Goal: Task Accomplishment & Management: Manage account settings

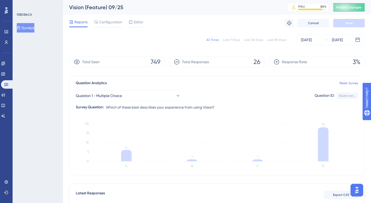
click at [25, 28] on button "Surveys" at bounding box center [26, 27] width 18 height 9
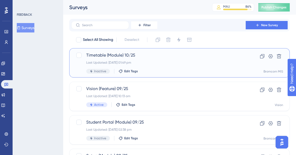
click at [173, 64] on div "Last Updated: [DATE] 01:49 pm" at bounding box center [158, 63] width 144 height 4
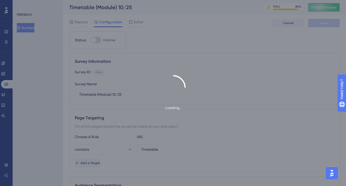
click at [88, 25] on div "Loading..." at bounding box center [173, 93] width 346 height 186
click at [86, 25] on div "Loading..." at bounding box center [173, 93] width 346 height 186
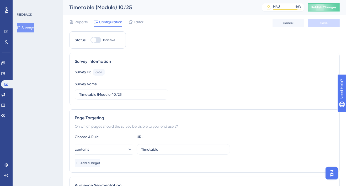
click at [81, 30] on div "Reports Configuration Editor Cancel Save" at bounding box center [204, 23] width 270 height 17
click at [80, 23] on span "Reports" at bounding box center [80, 22] width 13 height 6
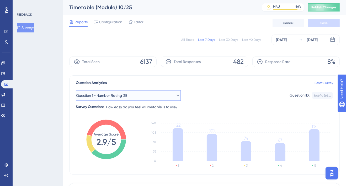
click at [124, 95] on span "Question 1 - Number Rating (5)" at bounding box center [101, 96] width 51 height 6
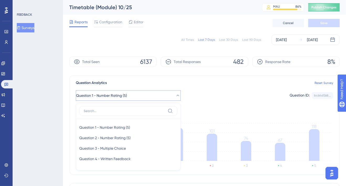
scroll to position [44, 0]
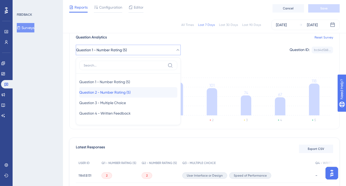
click at [123, 96] on div "Question 2 - Number Rating (5) Question 2 - Number Rating (5)" at bounding box center [128, 92] width 98 height 10
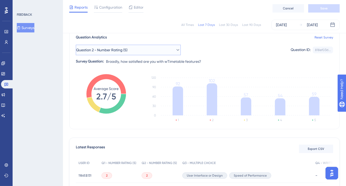
click at [175, 51] on icon at bounding box center [177, 49] width 5 height 5
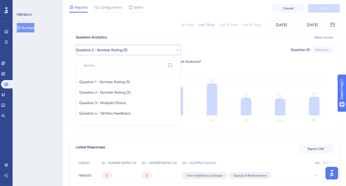
scroll to position [41, 0]
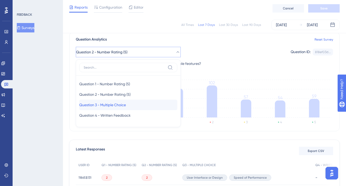
click at [134, 104] on div "Question 3 - Multiple Choice Question 3 - Multiple Choice" at bounding box center [128, 105] width 98 height 10
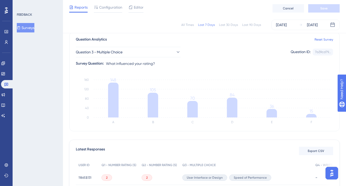
click at [34, 30] on button "Surveys" at bounding box center [26, 27] width 18 height 9
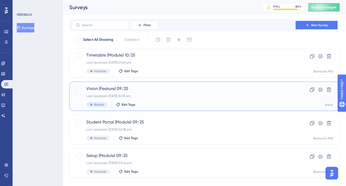
click at [237, 90] on span "Vision (Feature) 09/25" at bounding box center [183, 89] width 194 height 6
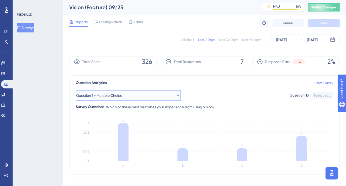
click at [152, 93] on button "Question 1 - Multiple Choice" at bounding box center [128, 95] width 105 height 10
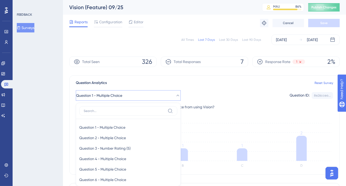
scroll to position [51, 0]
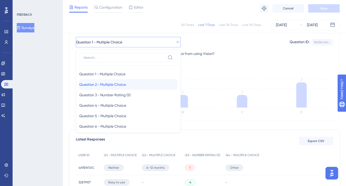
click at [126, 82] on span "Question 2 - Multiple Choice" at bounding box center [102, 85] width 47 height 6
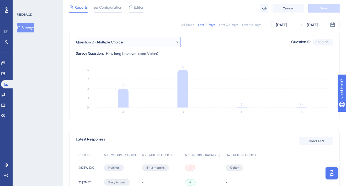
click at [138, 38] on button "Question 2 - Multiple Choice" at bounding box center [128, 42] width 105 height 10
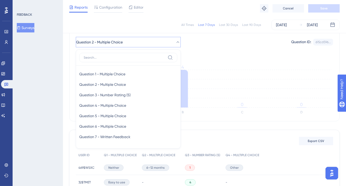
scroll to position [57, 0]
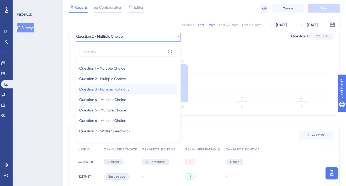
click at [123, 88] on span "Question 3 - Number Rating (5)" at bounding box center [104, 89] width 51 height 6
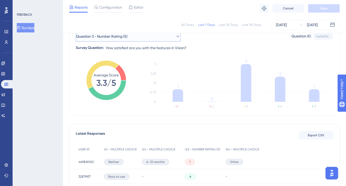
click at [142, 39] on button "Question 3 - Number Rating (5)" at bounding box center [128, 36] width 105 height 10
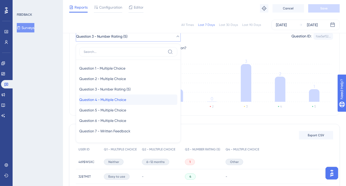
click at [124, 102] on span "Question 4 - Multiple Choice" at bounding box center [102, 100] width 47 height 6
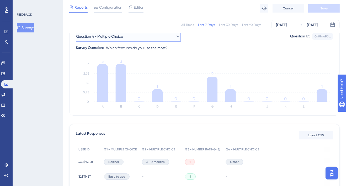
click at [135, 41] on button "Question 4 - Multiple Choice" at bounding box center [128, 36] width 105 height 10
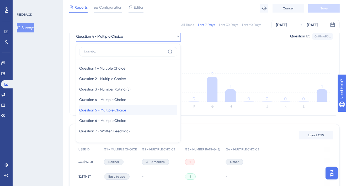
click at [118, 110] on span "Question 5 - Multiple Choice" at bounding box center [102, 110] width 47 height 6
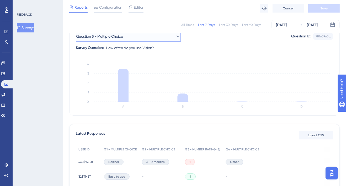
click at [123, 35] on span "Question 5 - Multiple Choice" at bounding box center [99, 36] width 47 height 6
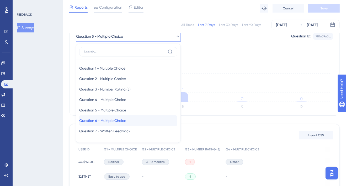
click at [117, 120] on span "Question 6 - Multiple Choice" at bounding box center [102, 121] width 47 height 6
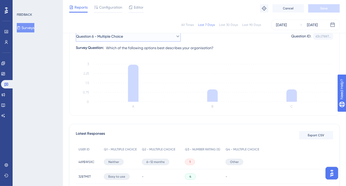
click at [123, 35] on span "Question 6 - Multiple Choice" at bounding box center [99, 36] width 47 height 6
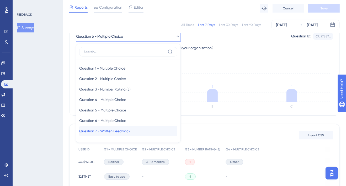
click at [112, 129] on span "Question 7 - Written Feedback" at bounding box center [104, 131] width 51 height 6
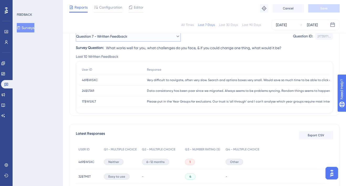
click at [127, 37] on span "Question 7 - Written Feedback" at bounding box center [101, 36] width 51 height 6
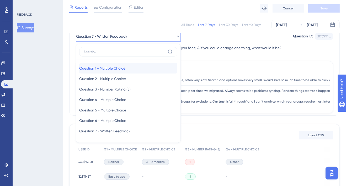
click at [115, 68] on span "Question 1 - Multiple Choice" at bounding box center [102, 68] width 46 height 6
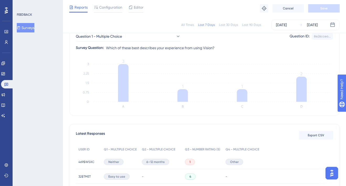
click at [34, 30] on button "Surveys" at bounding box center [26, 27] width 18 height 9
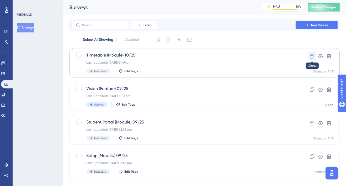
click at [312, 56] on icon at bounding box center [311, 56] width 5 height 5
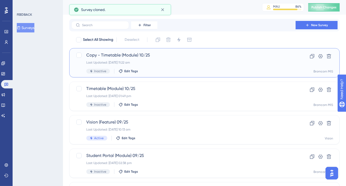
click at [133, 58] on span "Copy - Timetable (Module) 10/25" at bounding box center [183, 55] width 194 height 6
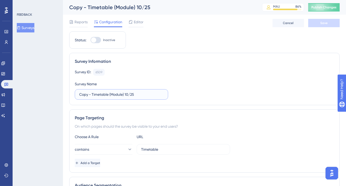
drag, startPoint x: 108, startPoint y: 94, endPoint x: 69, endPoint y: 94, distance: 38.5
click at [69, 94] on div "Survey Information Survey ID: 6509 Copy Survey Name Copy - Timetable (Module) 1…" at bounding box center [204, 79] width 270 height 52
type input "SEN (Module) 10/25"
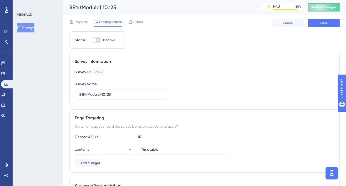
click at [224, 88] on div "Survey ID: 6509 Copy Survey Name SEN (Module) 10/25" at bounding box center [204, 84] width 259 height 31
click at [160, 149] on input "Timetable" at bounding box center [183, 150] width 84 height 6
paste input "SpecialEducationalNeeds"
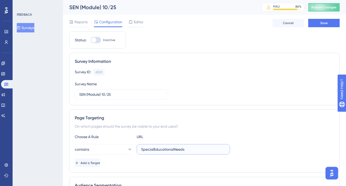
type input "SpecialEducationalNeeds"
click at [208, 121] on div "Page Targeting On which pages should the survey be visible to your end users? C…" at bounding box center [204, 141] width 270 height 63
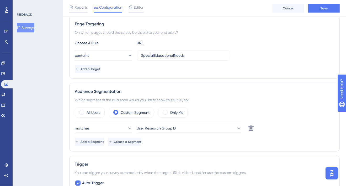
scroll to position [96, 0]
click at [202, 130] on button "User Research Group D" at bounding box center [189, 128] width 105 height 10
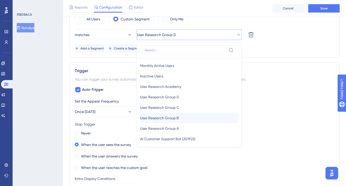
scroll to position [22, 0]
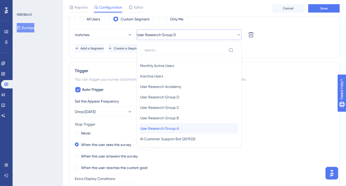
click at [185, 125] on div "User Research Group A User Research Group A" at bounding box center [189, 128] width 98 height 10
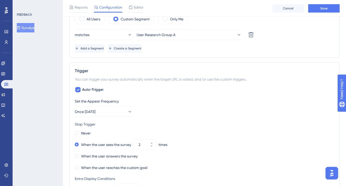
click at [242, 119] on div "Set the Appear Frequency Once [DATE] Stop Trigger Never When the user sees the …" at bounding box center [204, 177] width 259 height 158
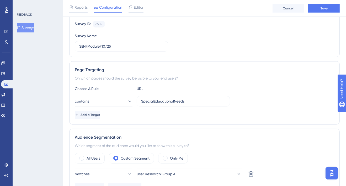
scroll to position [0, 0]
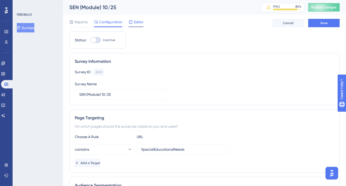
click at [137, 22] on span "Editor" at bounding box center [139, 22] width 10 height 6
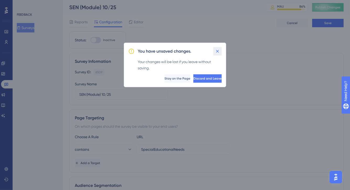
click at [217, 52] on icon at bounding box center [217, 51] width 3 height 3
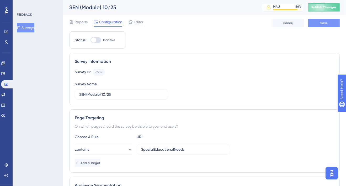
click at [319, 25] on button "Save" at bounding box center [323, 23] width 31 height 8
click at [140, 24] on span "Editor" at bounding box center [139, 22] width 10 height 6
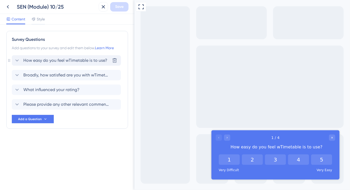
click at [15, 60] on icon at bounding box center [17, 60] width 6 height 6
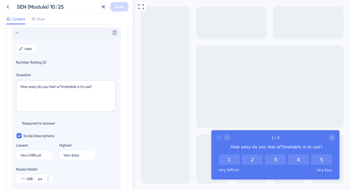
scroll to position [30, 0]
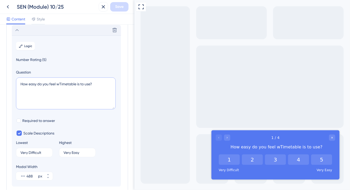
click at [82, 86] on textarea "How easy do you feel wTimetable is to use?" at bounding box center [66, 94] width 100 height 32
drag, startPoint x: 77, startPoint y: 84, endPoint x: 57, endPoint y: 84, distance: 19.4
click at [57, 84] on textarea "How easy do you feel wTimetable is to use?" at bounding box center [66, 94] width 100 height 32
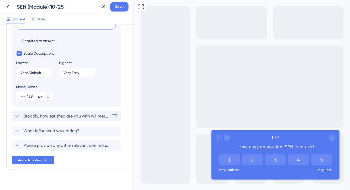
type textarea "How easy do you feel SEN is to use?"
click at [28, 116] on span "Broadly, how satisfied are you with wTimetable features?" at bounding box center [66, 116] width 87 height 6
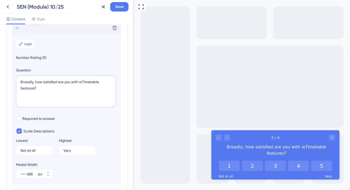
scroll to position [45, 0]
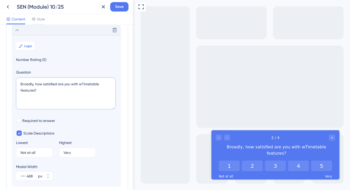
drag, startPoint x: 100, startPoint y: 84, endPoint x: 80, endPoint y: 84, distance: 19.9
click at [80, 84] on textarea "Broadly, how satisfied are you with wTimetable features?" at bounding box center [66, 94] width 100 height 32
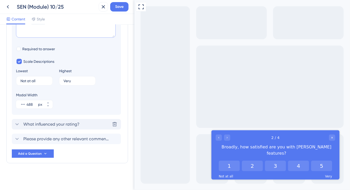
type textarea "Broadly, how satisfied are you with [PERSON_NAME] features?"
click at [64, 123] on span "What influenced your rating?" at bounding box center [51, 124] width 56 height 6
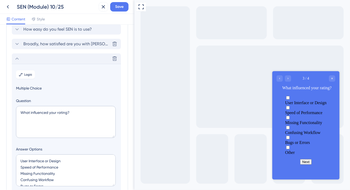
scroll to position [0, 0]
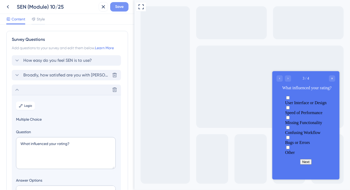
click at [113, 7] on button "Save" at bounding box center [119, 6] width 18 height 9
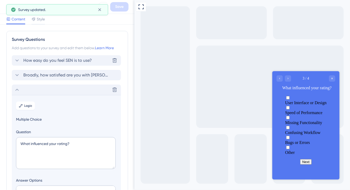
click at [53, 64] on div "How easy do you feel SEN is to use? [GEOGRAPHIC_DATA]" at bounding box center [66, 60] width 109 height 10
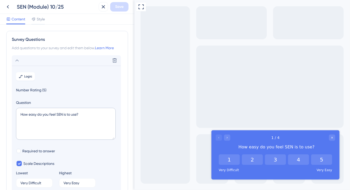
click at [95, 12] on div "SEN (Module) 10/25 Save" at bounding box center [67, 7] width 134 height 14
click at [9, 9] on icon at bounding box center [8, 7] width 6 height 6
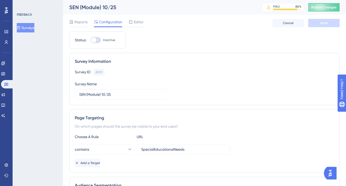
click at [99, 45] on div "Status: Inactive" at bounding box center [97, 39] width 57 height 17
click at [97, 41] on div at bounding box center [95, 40] width 10 height 6
click at [90, 40] on input "Inactive" at bounding box center [90, 40] width 0 height 0
checkbox input "true"
click at [331, 22] on button "Save" at bounding box center [323, 23] width 31 height 8
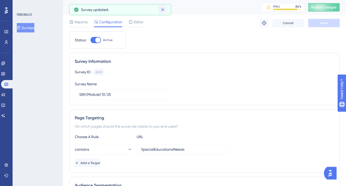
click at [163, 9] on icon at bounding box center [162, 9] width 3 height 3
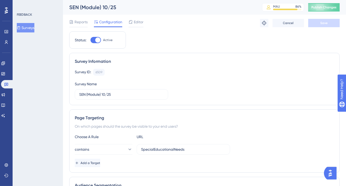
click at [197, 58] on div "Survey Information" at bounding box center [204, 61] width 259 height 6
click at [25, 30] on button "Surveys" at bounding box center [26, 27] width 18 height 9
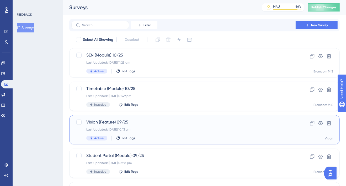
click at [239, 122] on span "Vision (Feature) 09/25" at bounding box center [183, 122] width 194 height 6
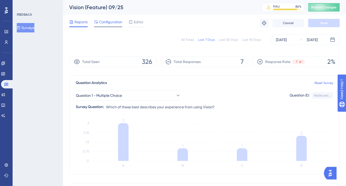
click at [109, 21] on span "Configuration" at bounding box center [110, 22] width 23 height 6
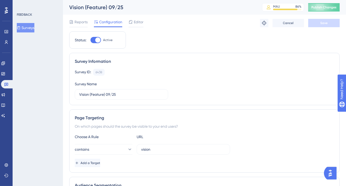
click at [95, 37] on div at bounding box center [95, 40] width 10 height 6
click at [90, 40] on input "Active" at bounding box center [90, 40] width 0 height 0
checkbox input "false"
click at [315, 18] on div "Reports Configuration Editor Troubleshoot Cancel Save" at bounding box center [204, 23] width 270 height 17
click at [315, 19] on button "Save" at bounding box center [323, 23] width 31 height 8
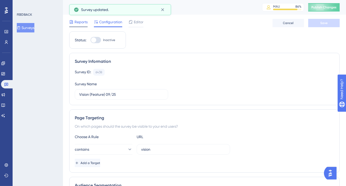
click at [79, 23] on span "Reports" at bounding box center [80, 22] width 13 height 6
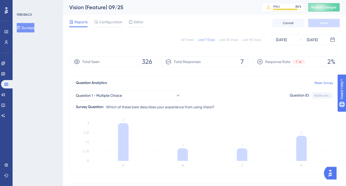
click at [29, 30] on button "Surveys" at bounding box center [26, 27] width 18 height 9
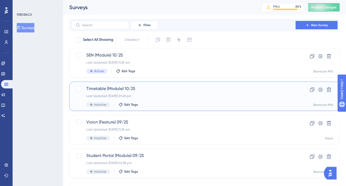
click at [264, 100] on div "Timetable (Module) 10/25 Last Updated: [DATE] 01:49 pm Inactive Edit Tags" at bounding box center [183, 96] width 194 height 21
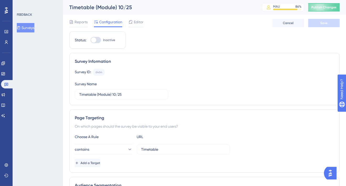
click at [25, 29] on button "Surveys" at bounding box center [26, 27] width 18 height 9
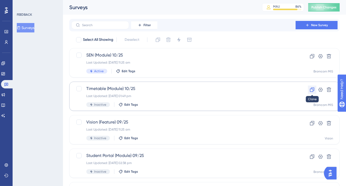
click at [310, 90] on icon at bounding box center [312, 90] width 4 height 4
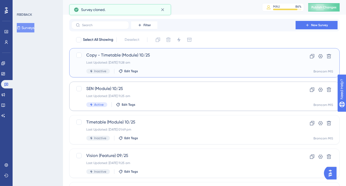
click at [240, 58] on span "Copy - Timetable (Module) 10/25" at bounding box center [183, 55] width 194 height 6
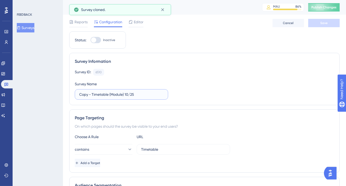
drag, startPoint x: 109, startPoint y: 94, endPoint x: 67, endPoint y: 94, distance: 41.2
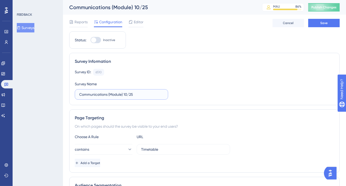
type input "Communications (Module) 10/25"
click at [153, 149] on input "Timetable" at bounding box center [183, 150] width 84 height 6
paste input "CNTHOMSUM"
type input "CNTHOMSUM"
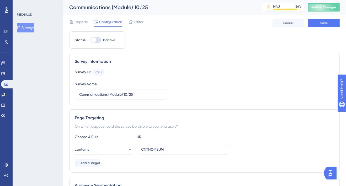
click at [207, 96] on div "Survey ID: 6510 Copy Survey Name Communications (Module) 10/25" at bounding box center [204, 84] width 259 height 31
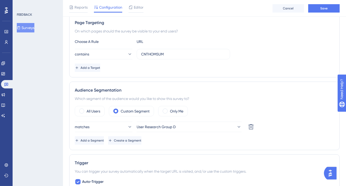
scroll to position [101, 0]
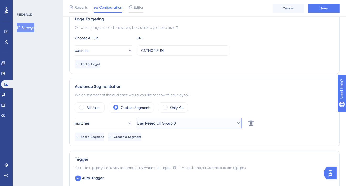
click at [206, 127] on button "User Research Group D" at bounding box center [189, 123] width 105 height 10
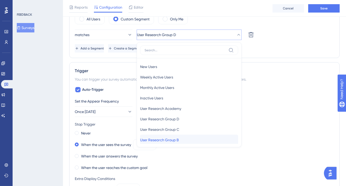
click at [188, 137] on div "User Research Group B User Research Group B" at bounding box center [189, 140] width 98 height 10
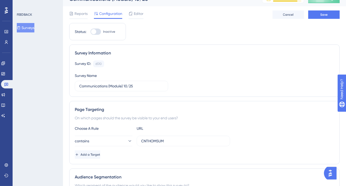
scroll to position [0, 0]
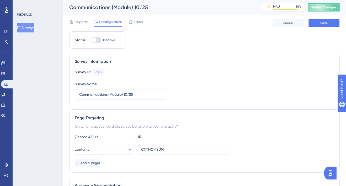
click at [321, 24] on span "Save" at bounding box center [323, 23] width 7 height 4
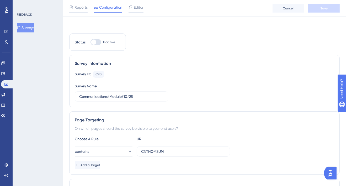
scroll to position [70, 0]
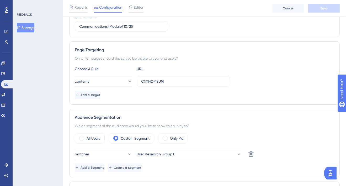
click at [195, 92] on div "Add a Target" at bounding box center [204, 95] width 259 height 8
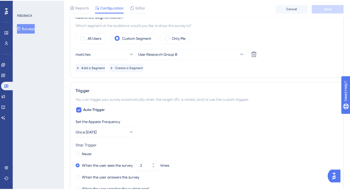
scroll to position [0, 0]
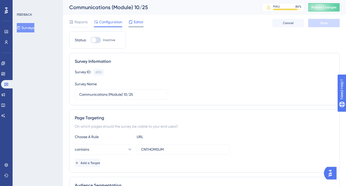
click at [136, 24] on span "Editor" at bounding box center [139, 22] width 10 height 6
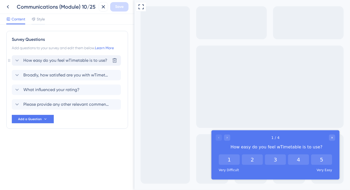
click at [16, 59] on icon at bounding box center [17, 60] width 6 height 6
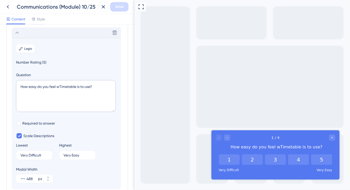
scroll to position [30, 0]
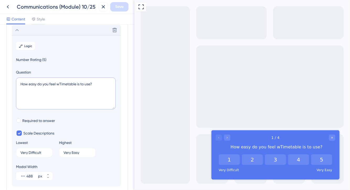
drag, startPoint x: 76, startPoint y: 84, endPoint x: 58, endPoint y: 83, distance: 18.6
click at [58, 83] on textarea "How easy do you feel wTimetable is to use?" at bounding box center [66, 94] width 100 height 32
type textarea "How easy do you feel Communication is to use?"
click at [99, 124] on section "Logic Number Rating (5) Question How easy do you feel Communication is to use? …" at bounding box center [66, 111] width 109 height 152
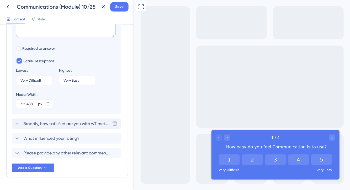
click at [17, 123] on icon at bounding box center [17, 124] width 6 height 6
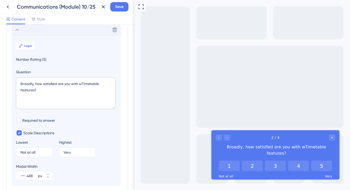
scroll to position [45, 0]
drag, startPoint x: 101, startPoint y: 84, endPoint x: 80, endPoint y: 84, distance: 21.2
click at [80, 84] on textarea "Broadly, how satisfied are you with wTimetable features?" at bounding box center [66, 94] width 100 height 32
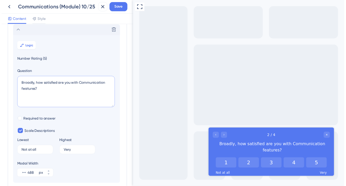
scroll to position [117, 0]
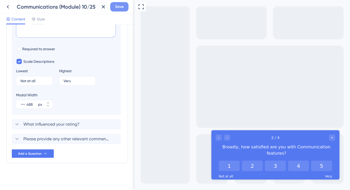
type textarea "Broadly, how satisfied are you with Communication features?"
click at [121, 5] on span "Save" at bounding box center [119, 7] width 8 height 6
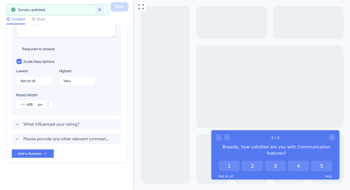
click at [100, 9] on icon at bounding box center [99, 9] width 5 height 5
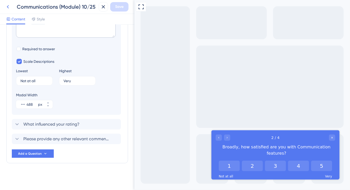
click at [6, 7] on icon at bounding box center [8, 7] width 6 height 6
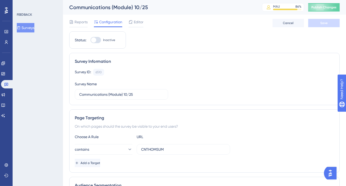
click at [95, 41] on div at bounding box center [93, 39] width 5 height 5
click at [90, 40] on input "Inactive" at bounding box center [90, 40] width 0 height 0
checkbox input "true"
click at [315, 21] on button "Save" at bounding box center [323, 23] width 31 height 8
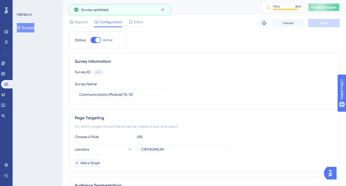
click at [322, 9] on button "Publish Changes" at bounding box center [323, 7] width 31 height 8
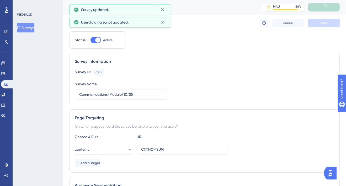
click at [28, 23] on button "Surveys" at bounding box center [26, 27] width 18 height 9
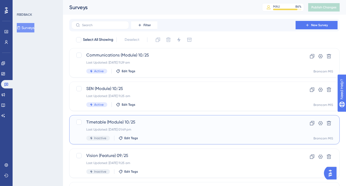
click at [158, 131] on div "Last Updated: [DATE] 01:49 pm" at bounding box center [183, 130] width 194 height 4
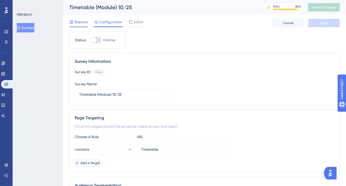
click at [80, 21] on span "Reports" at bounding box center [80, 22] width 13 height 6
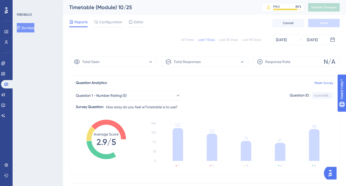
click at [111, 63] on div "Total Seen -" at bounding box center [112, 62] width 87 height 10
click at [104, 97] on span "Question 1 - Number Rating (5)" at bounding box center [101, 96] width 51 height 6
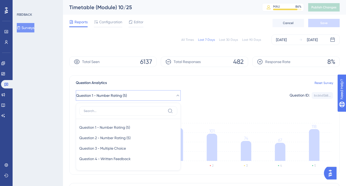
scroll to position [44, 0]
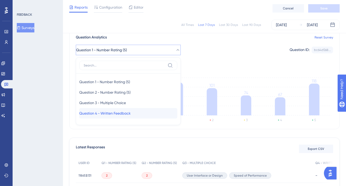
click at [105, 114] on span "Question 4 - Written Feedback" at bounding box center [104, 113] width 51 height 6
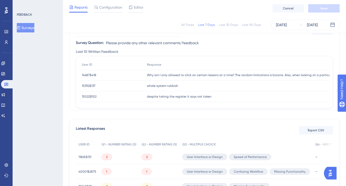
scroll to position [78, 0]
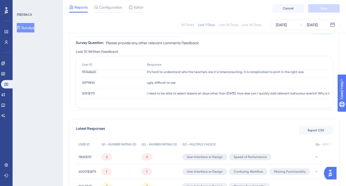
click at [215, 93] on span "I need to be able to select lessons on days other than [DATE]. How else can I q…" at bounding box center [330, 93] width 366 height 4
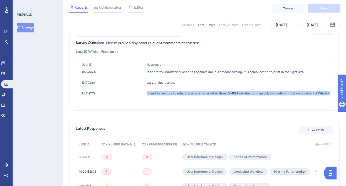
click at [215, 93] on span "I need to be able to select lessons on days other than [DATE]. How else can I q…" at bounding box center [330, 93] width 366 height 4
copy div "I need to be able to select lessons on days other than [DATE]. How else can I q…"
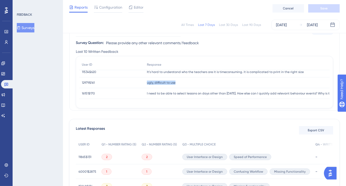
drag, startPoint x: 183, startPoint y: 83, endPoint x: 145, endPoint y: 83, distance: 38.0
copy span "ugly, difficult to use"
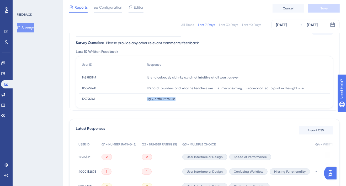
scroll to position [61, 0]
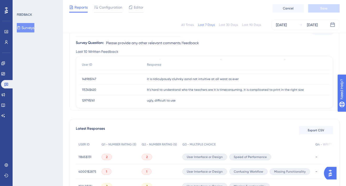
click at [191, 91] on span "It's hard to understand who the teachers are it is timeconsuming. it is complic…" at bounding box center [225, 90] width 157 height 4
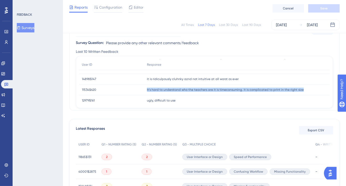
click at [191, 91] on span "It's hard to understand who the teachers are it is timeconsuming. it is complic…" at bounding box center [225, 90] width 157 height 4
copy div "It's hard to understand who the teachers are it is timeconsuming. it is complic…"
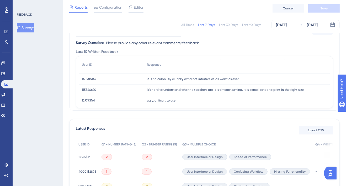
click at [189, 77] on span "it is ridiculpously cluhnky aznd not intuitive at all worst os ever" at bounding box center [193, 79] width 92 height 4
copy div "it is ridiculpously cluhnky aznd not intuitive at all worst os ever it is ridic…"
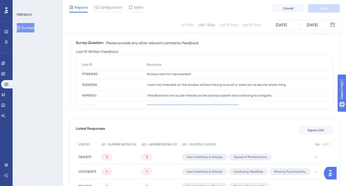
scroll to position [34, 0]
click at [195, 94] on span "I find Bromcom not as user friendly as the previous system and confusing to nav…" at bounding box center [209, 95] width 125 height 4
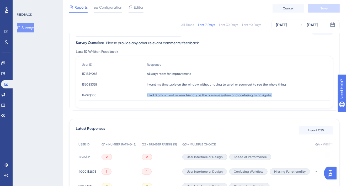
click at [195, 94] on span "I find Bromcom not as user friendly as the previous system and confusing to nav…" at bounding box center [209, 95] width 125 height 4
copy div "I find Bromcom not as user friendly as the previous system and confusing to nav…"
click at [179, 84] on span "I want my timetable on the window without having to scroll or zoom out to see t…" at bounding box center [216, 85] width 139 height 4
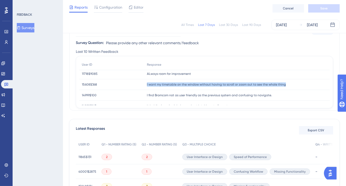
click at [179, 84] on span "I want my timetable on the window without having to scroll or zoom out to see t…" at bounding box center [216, 85] width 139 height 4
copy div "I want my timetable on the window without having to scroll or zoom out to see t…"
click at [19, 57] on div "FEEDBACK Surveys" at bounding box center [38, 93] width 50 height 186
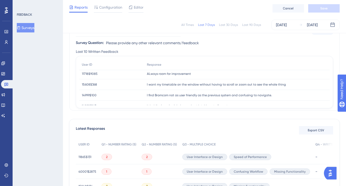
click at [178, 75] on span "ALways room for improvement" at bounding box center [169, 74] width 44 height 4
copy div "ALways room for improvement ALways room for improvement"
click at [16, 50] on div "FEEDBACK Surveys" at bounding box center [38, 93] width 50 height 186
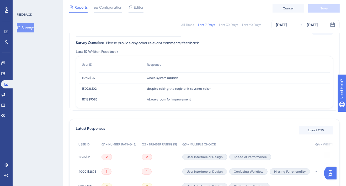
scroll to position [8, 0]
click at [178, 90] on span "despite taking the register it says not taken" at bounding box center [179, 89] width 64 height 4
copy div "despite taking the register it says not taken despite taking the register it sa…"
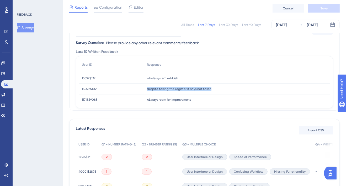
click at [18, 77] on div "FEEDBACK Surveys" at bounding box center [38, 93] width 50 height 186
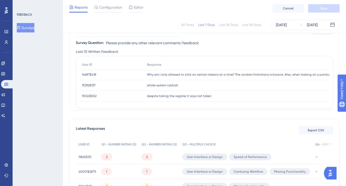
scroll to position [0, 0]
click at [150, 86] on span "whole system rubbish" at bounding box center [162, 86] width 31 height 4
copy div "whole system rubbish whole system rubbish"
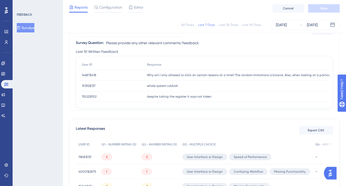
click at [17, 96] on div "FEEDBACK Surveys" at bounding box center [38, 93] width 50 height 186
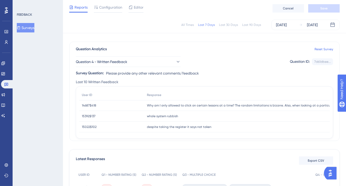
scroll to position [31, 0]
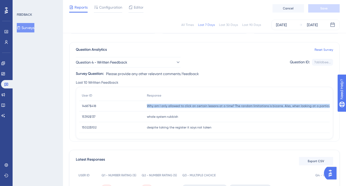
copy div "Why am I only allowed to click on certain lessons at a time? The random limitat…"
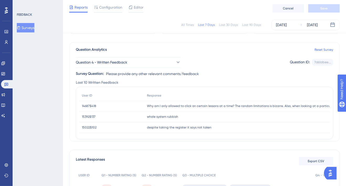
click at [193, 25] on div "All Times" at bounding box center [187, 25] width 13 height 4
click at [28, 29] on button "Surveys" at bounding box center [26, 27] width 18 height 9
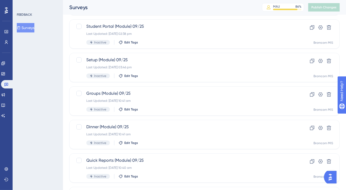
scroll to position [216, 0]
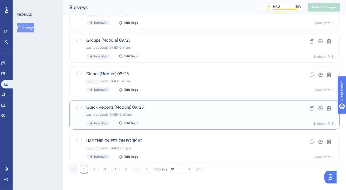
click at [185, 115] on div "Last Updated: [DATE] 10:40 am" at bounding box center [183, 115] width 194 height 4
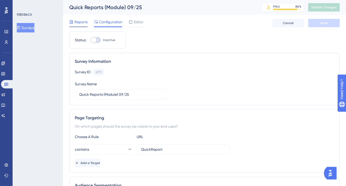
click at [84, 21] on span "Reports" at bounding box center [80, 22] width 13 height 6
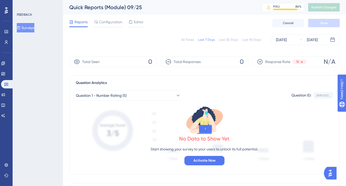
click at [185, 40] on div "All Times" at bounding box center [187, 40] width 13 height 4
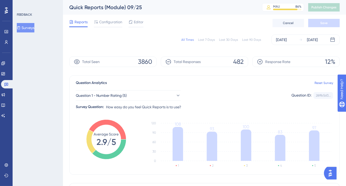
click at [34, 30] on button "Surveys" at bounding box center [26, 27] width 18 height 9
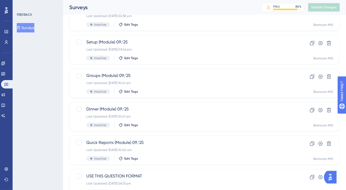
scroll to position [216, 0]
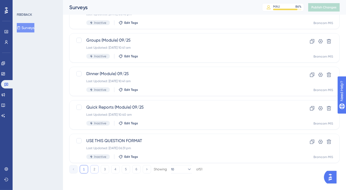
click at [94, 169] on button "2" at bounding box center [94, 169] width 8 height 8
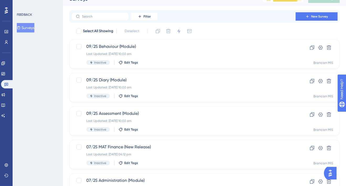
scroll to position [9, 0]
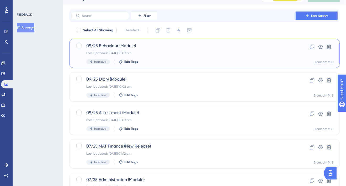
click at [160, 50] on div "09/25 Behaviour (Module) Last Updated: [DATE] 10:02 am Inactive Edit Tags" at bounding box center [183, 53] width 194 height 21
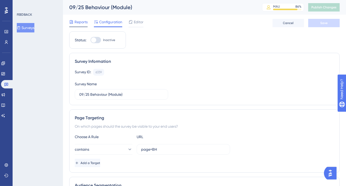
click at [82, 22] on span "Reports" at bounding box center [80, 22] width 13 height 6
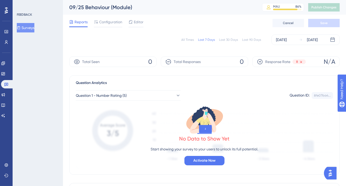
click at [189, 38] on div "All Times" at bounding box center [187, 40] width 13 height 4
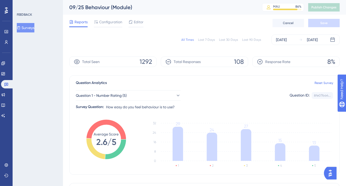
click at [24, 33] on div "FEEDBACK Surveys" at bounding box center [38, 93] width 50 height 186
click at [25, 31] on button "Surveys" at bounding box center [26, 27] width 18 height 9
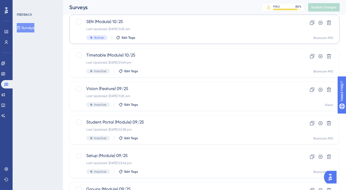
scroll to position [216, 0]
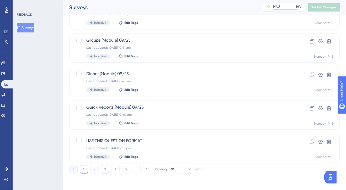
click at [106, 169] on button "3" at bounding box center [105, 169] width 8 height 8
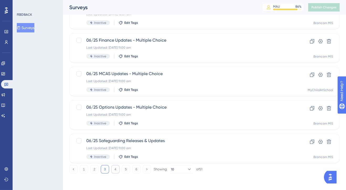
click at [117, 168] on button "4" at bounding box center [115, 169] width 8 height 8
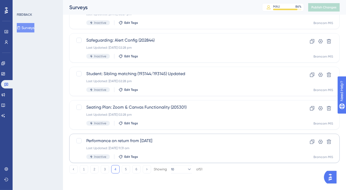
scroll to position [203, 0]
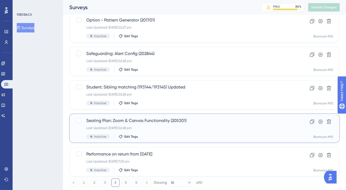
click at [172, 131] on div "Seating Plan: Zoom & Canvas Functionality (205301) Last Updated: [DATE] 02:28 p…" at bounding box center [183, 128] width 194 height 21
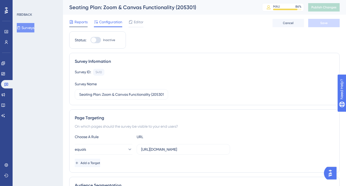
click at [80, 23] on span "Reports" at bounding box center [80, 22] width 13 height 6
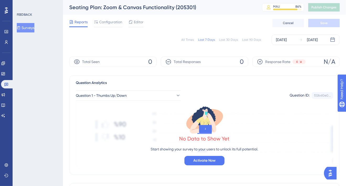
click at [187, 36] on div "All Times Last 7 Days Last 30 Days Last 90 Days [DATE] [DATE]" at bounding box center [204, 40] width 270 height 10
click at [187, 38] on div "All Times" at bounding box center [187, 40] width 13 height 4
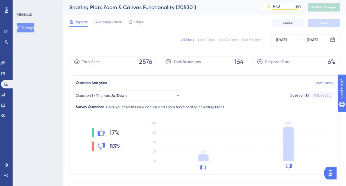
click at [34, 32] on button "Surveys" at bounding box center [26, 27] width 18 height 9
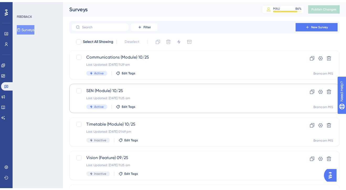
scroll to position [216, 0]
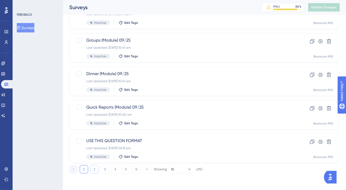
click at [94, 170] on button "2" at bounding box center [94, 169] width 8 height 8
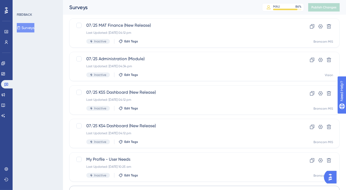
scroll to position [130, 0]
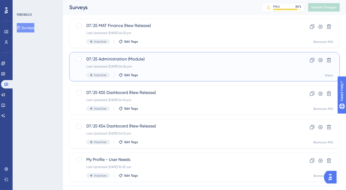
drag, startPoint x: 188, startPoint y: 114, endPoint x: 147, endPoint y: 65, distance: 63.6
click at [147, 65] on div "Last Updated: [DATE] 04:34 pm" at bounding box center [183, 66] width 194 height 4
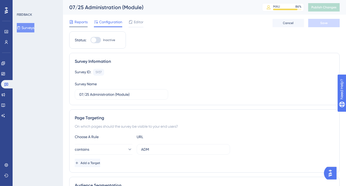
click at [80, 23] on span "Reports" at bounding box center [80, 22] width 13 height 6
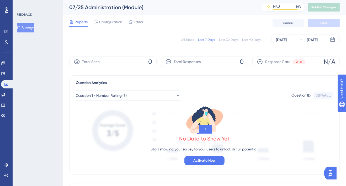
click at [186, 41] on div "All Times" at bounding box center [187, 40] width 13 height 4
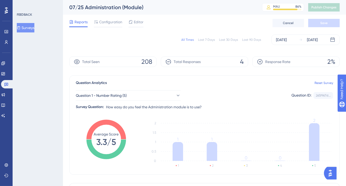
click at [31, 34] on div "FEEDBACK Surveys" at bounding box center [38, 93] width 50 height 186
click at [34, 24] on button "Surveys" at bounding box center [26, 27] width 18 height 9
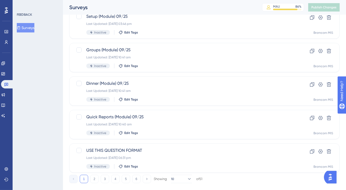
scroll to position [216, 0]
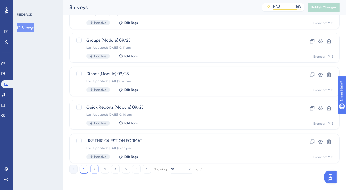
click at [94, 171] on button "2" at bounding box center [94, 169] width 8 height 8
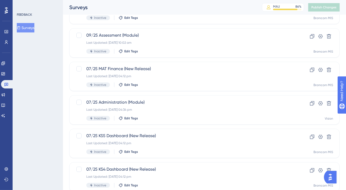
scroll to position [50, 0]
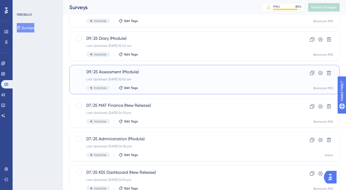
click at [165, 74] on span "09/25 Assessment (Module)" at bounding box center [183, 72] width 194 height 6
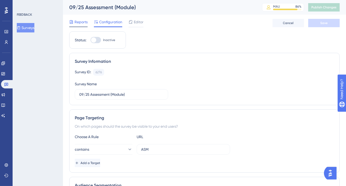
click at [86, 22] on span "Reports" at bounding box center [80, 22] width 13 height 6
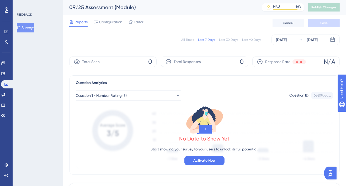
click at [186, 41] on div "All Times" at bounding box center [187, 40] width 13 height 4
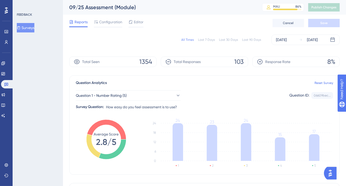
click at [28, 31] on button "Surveys" at bounding box center [26, 27] width 18 height 9
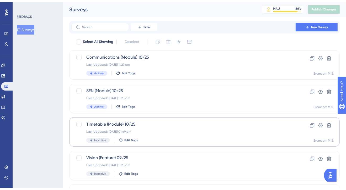
scroll to position [68, 0]
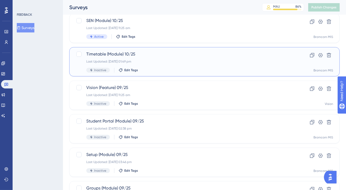
click at [169, 63] on div "Last Updated: [DATE] 01:49 pm" at bounding box center [183, 62] width 194 height 4
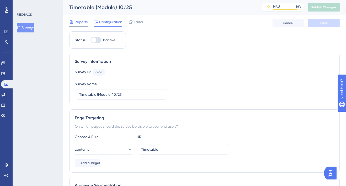
click at [78, 24] on span "Reports" at bounding box center [80, 22] width 13 height 6
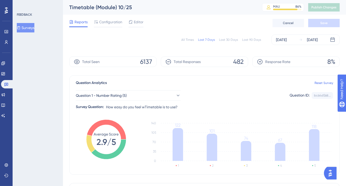
click at [188, 39] on div "All Times" at bounding box center [187, 40] width 13 height 4
click at [34, 25] on button "Surveys" at bounding box center [26, 27] width 18 height 9
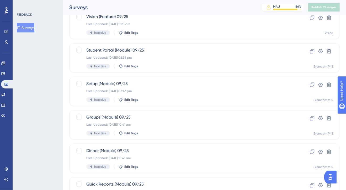
scroll to position [216, 0]
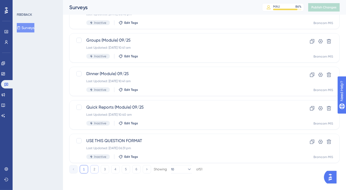
click at [95, 170] on button "2" at bounding box center [94, 169] width 8 height 8
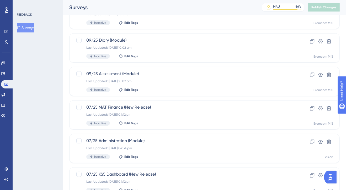
scroll to position [24, 0]
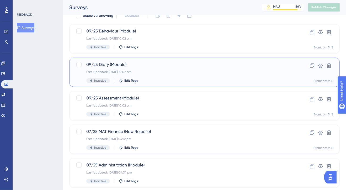
click at [169, 61] on div "09/25 Diary (Module) Last Updated: [DATE] 10:02 am Inactive Edit Tags Clone Set…" at bounding box center [204, 72] width 270 height 29
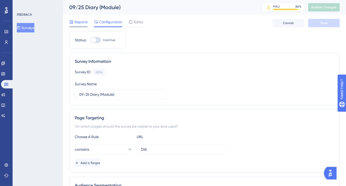
click at [83, 20] on span "Reports" at bounding box center [80, 22] width 13 height 6
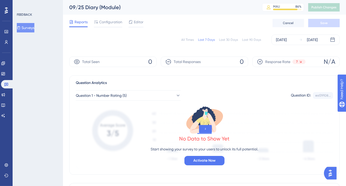
click at [189, 38] on div "All Times" at bounding box center [187, 40] width 13 height 4
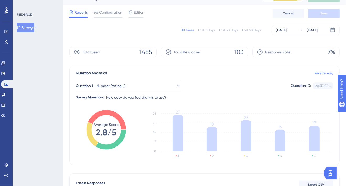
scroll to position [10, 0]
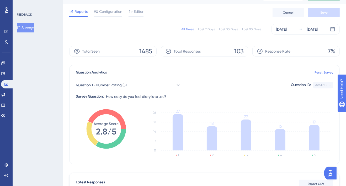
click at [34, 30] on button "Surveys" at bounding box center [26, 27] width 18 height 9
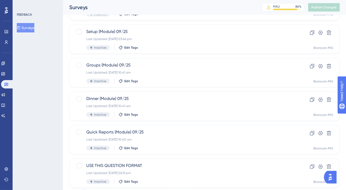
scroll to position [192, 0]
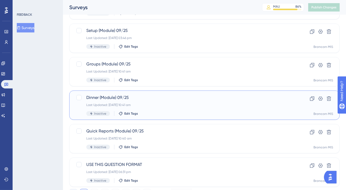
click at [188, 106] on div "Last Updated: [DATE] 10:41 am" at bounding box center [183, 105] width 194 height 4
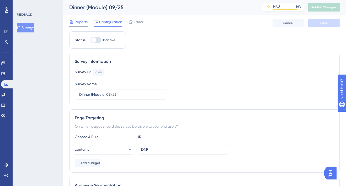
click at [87, 25] on div "Reports" at bounding box center [78, 23] width 18 height 8
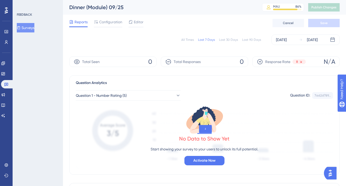
click at [190, 41] on div "All Times" at bounding box center [187, 40] width 13 height 4
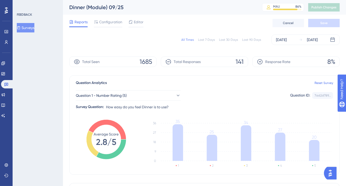
click at [34, 25] on button "Surveys" at bounding box center [26, 27] width 18 height 9
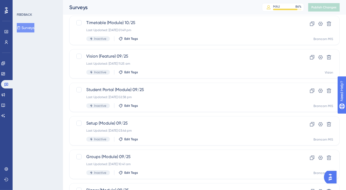
scroll to position [103, 0]
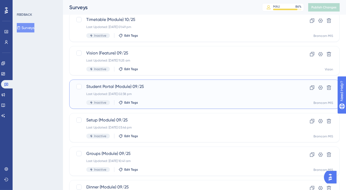
click at [191, 92] on div "Last Updated: [DATE] 02:38 pm" at bounding box center [183, 94] width 194 height 4
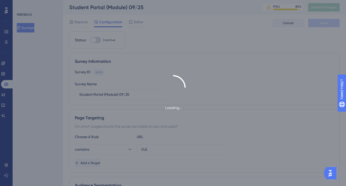
click at [80, 22] on div "Loading..." at bounding box center [173, 93] width 346 height 186
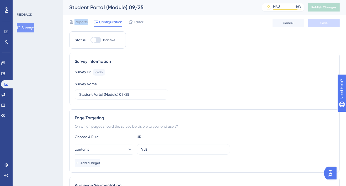
click at [80, 22] on span "Reports" at bounding box center [80, 22] width 13 height 6
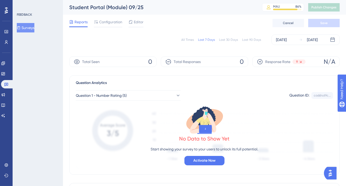
click at [193, 41] on div "All Times" at bounding box center [187, 40] width 13 height 4
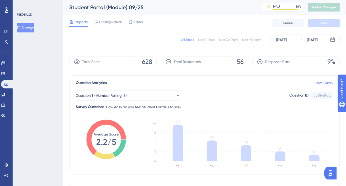
click at [33, 32] on button "Surveys" at bounding box center [26, 27] width 18 height 9
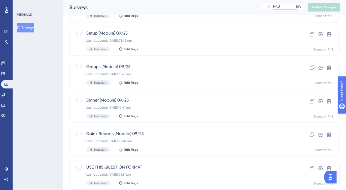
scroll to position [216, 0]
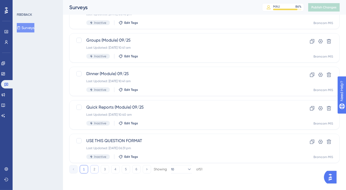
click at [94, 169] on button "2" at bounding box center [94, 169] width 8 height 8
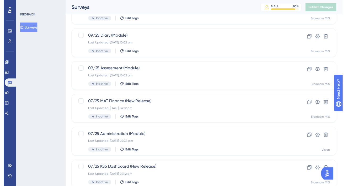
scroll to position [0, 0]
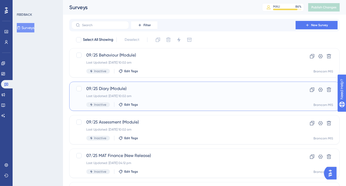
click at [187, 103] on div "Inactive Edit Tags" at bounding box center [183, 104] width 194 height 5
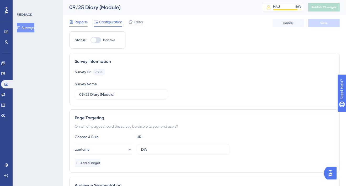
click at [79, 20] on span "Reports" at bounding box center [80, 22] width 13 height 6
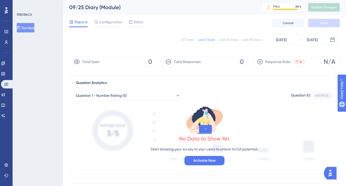
click at [186, 41] on div "All Times" at bounding box center [187, 40] width 13 height 4
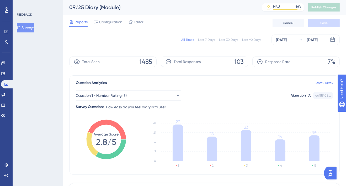
click at [34, 31] on button "Surveys" at bounding box center [26, 27] width 18 height 9
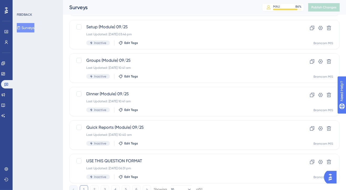
scroll to position [216, 0]
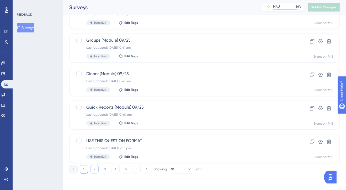
click at [94, 171] on button "2" at bounding box center [94, 169] width 8 height 8
click at [105, 170] on button "3" at bounding box center [105, 169] width 8 height 8
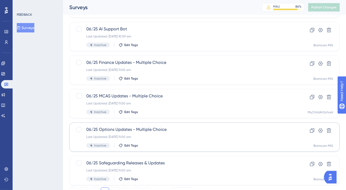
scroll to position [193, 0]
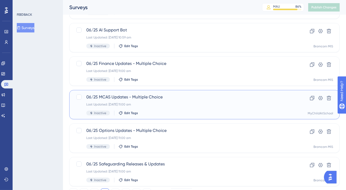
click at [170, 104] on div "Last Updated: [DATE] 11:00 am" at bounding box center [183, 104] width 194 height 4
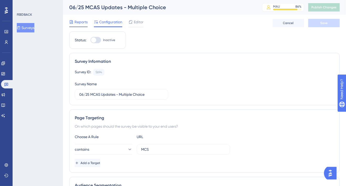
click at [86, 24] on span "Reports" at bounding box center [80, 22] width 13 height 6
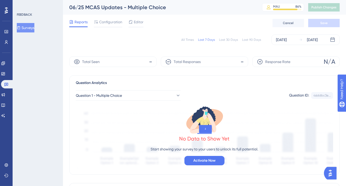
click at [188, 39] on div "All Times" at bounding box center [187, 40] width 13 height 4
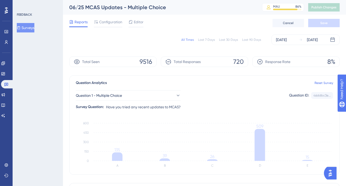
click at [29, 25] on button "Surveys" at bounding box center [26, 27] width 18 height 9
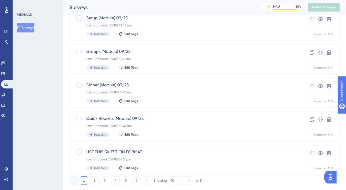
scroll to position [216, 0]
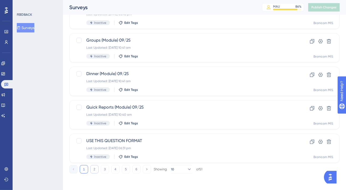
click at [95, 169] on button "2" at bounding box center [94, 169] width 8 height 8
click at [106, 169] on button "3" at bounding box center [105, 169] width 8 height 8
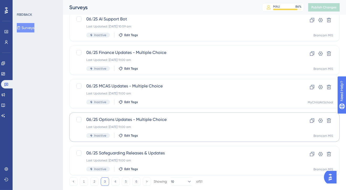
scroll to position [203, 0]
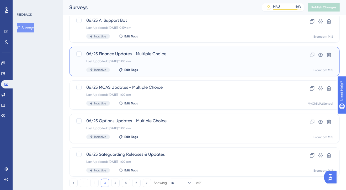
click at [149, 53] on span "06/25 Finance Updates - Multiple Choice" at bounding box center [183, 54] width 194 height 6
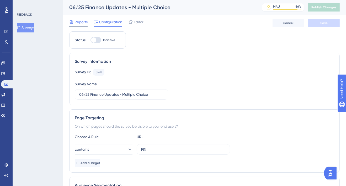
click at [85, 21] on span "Reports" at bounding box center [80, 22] width 13 height 6
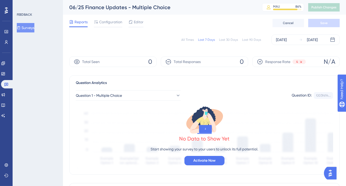
click at [185, 39] on div "All Times" at bounding box center [187, 40] width 13 height 4
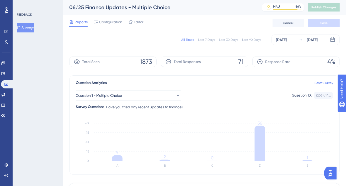
click at [34, 26] on button "Surveys" at bounding box center [26, 27] width 18 height 9
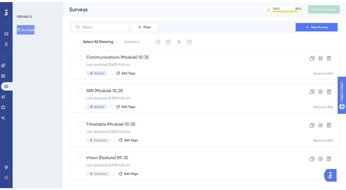
scroll to position [216, 0]
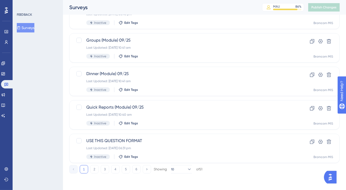
click at [93, 164] on div "1 2 3 4 5 6 Showing 10 of 51" at bounding box center [204, 168] width 270 height 10
click at [93, 166] on button "2" at bounding box center [94, 169] width 8 height 8
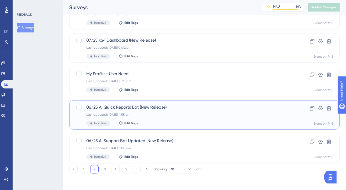
click at [153, 122] on div "Inactive Edit Tags" at bounding box center [183, 123] width 194 height 5
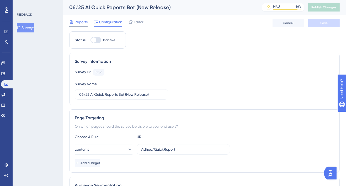
click at [82, 23] on span "Reports" at bounding box center [80, 22] width 13 height 6
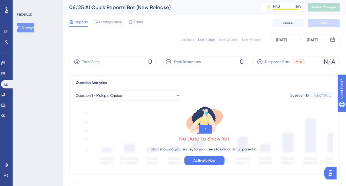
click at [187, 40] on div "All Times" at bounding box center [187, 40] width 13 height 4
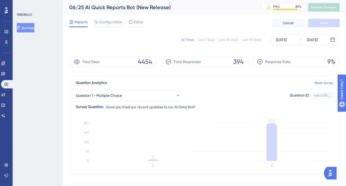
click at [32, 28] on button "Surveys" at bounding box center [26, 27] width 18 height 9
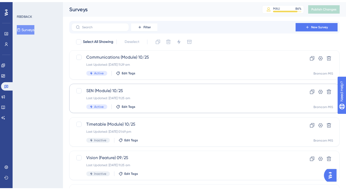
scroll to position [216, 0]
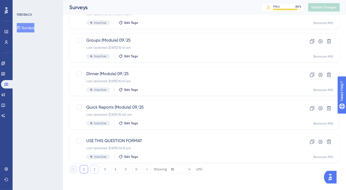
click at [96, 170] on button "2" at bounding box center [94, 169] width 8 height 8
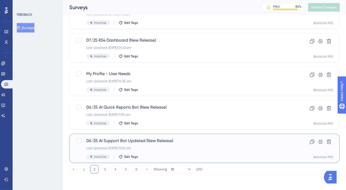
click at [151, 143] on span "06/25 AI Support Bot Updated (New Release)" at bounding box center [183, 141] width 194 height 6
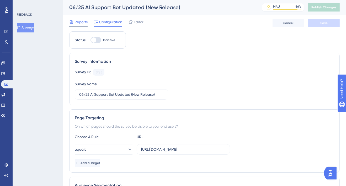
click at [83, 26] on div at bounding box center [78, 26] width 18 height 1
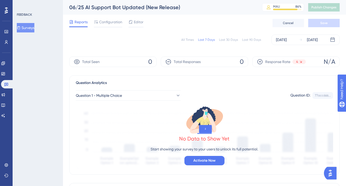
click at [188, 41] on div "All Times" at bounding box center [187, 40] width 13 height 4
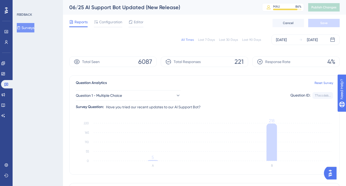
click at [26, 24] on button "Surveys" at bounding box center [26, 27] width 18 height 9
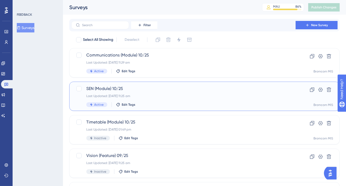
click at [183, 95] on div "Last Updated: [DATE] 11:25 am" at bounding box center [183, 96] width 194 height 4
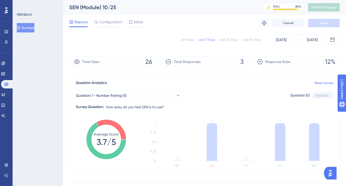
click at [191, 40] on div "All Times" at bounding box center [187, 40] width 13 height 4
click at [32, 29] on button "Surveys" at bounding box center [26, 27] width 18 height 9
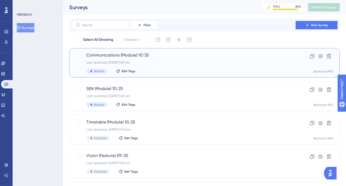
click at [125, 60] on div "Communications (Module) 10/25 Last Updated: [DATE] 11:29 am Active Edit Tags" at bounding box center [183, 62] width 194 height 21
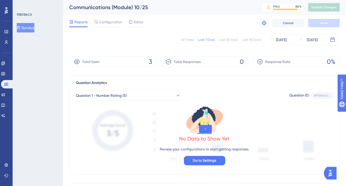
click at [183, 38] on div "All Times" at bounding box center [187, 40] width 13 height 4
click at [26, 23] on button "Surveys" at bounding box center [26, 27] width 18 height 9
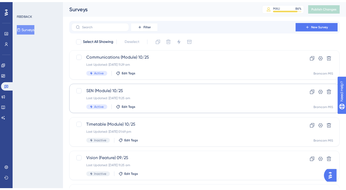
scroll to position [49, 0]
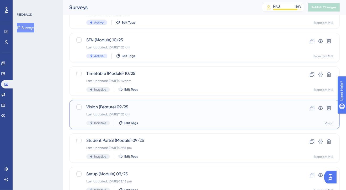
click at [152, 113] on div "Last Updated: [DATE] 11:25 am" at bounding box center [183, 114] width 194 height 4
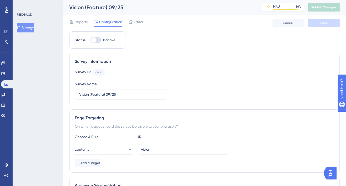
click at [76, 17] on div "Reports Configuration Editor Cancel Save" at bounding box center [204, 23] width 270 height 17
click at [76, 25] on span "Reports" at bounding box center [80, 22] width 13 height 6
